Goal: Task Accomplishment & Management: Complete application form

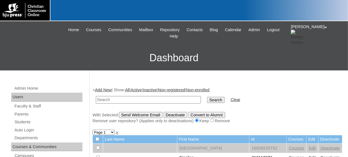
paste input "719085ST09"
type input "719085ST11"
click at [207, 97] on input "Search" at bounding box center [215, 100] width 17 height 6
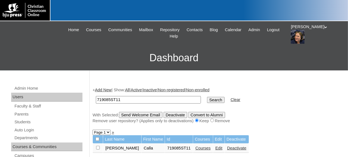
scroll to position [28, 0]
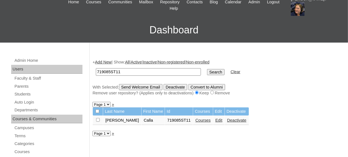
click at [195, 120] on link "Courses" at bounding box center [202, 120] width 15 height 4
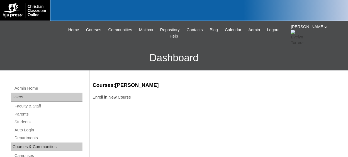
click at [126, 98] on link "Enroll in New Course" at bounding box center [112, 97] width 38 height 4
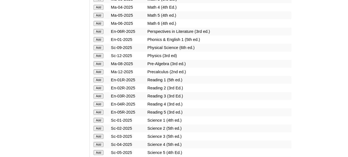
scroll to position [641, 0]
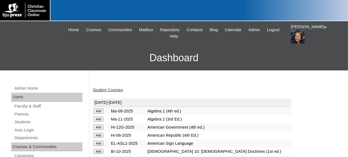
click at [116, 91] on link "Student Courses" at bounding box center [108, 90] width 30 height 4
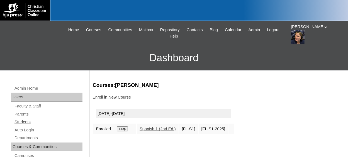
click at [24, 122] on link "Students" at bounding box center [48, 122] width 69 height 7
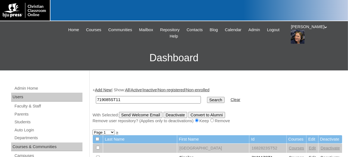
type input "719085ST11"
click at [207, 97] on input "Search" at bounding box center [215, 100] width 17 height 6
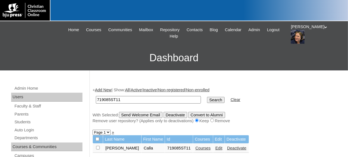
drag, startPoint x: 98, startPoint y: 147, endPoint x: 107, endPoint y: 144, distance: 9.3
click at [98, 147] on input "checkbox" at bounding box center [98, 148] width 4 height 4
checkbox input "true"
click at [138, 116] on input "Send Welcome Email" at bounding box center [140, 115] width 43 height 6
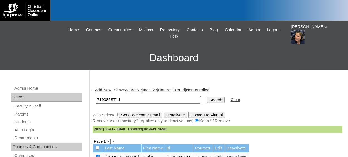
click at [145, 95] on td "719085ST11" at bounding box center [148, 99] width 111 height 13
click at [143, 99] on input "719085ST11" at bounding box center [148, 100] width 105 height 8
type input "719085ST10"
click at [207, 97] on input "Search" at bounding box center [215, 100] width 17 height 6
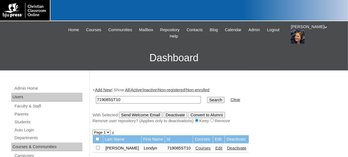
click at [195, 148] on link "Courses" at bounding box center [202, 148] width 15 height 4
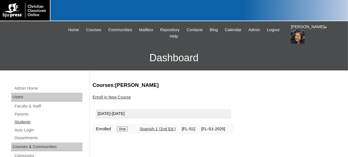
click at [18, 121] on link "Students" at bounding box center [48, 122] width 69 height 7
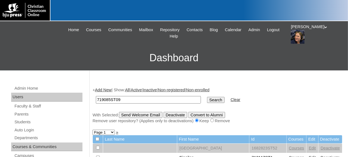
type input "719085ST09"
click at [207, 97] on input "Search" at bounding box center [215, 100] width 17 height 6
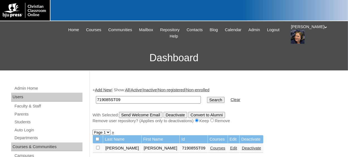
scroll to position [28, 0]
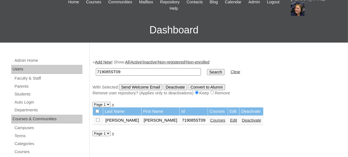
click at [210, 120] on link "Courses" at bounding box center [217, 120] width 15 height 4
